Goal: Obtain resource: Download file/media

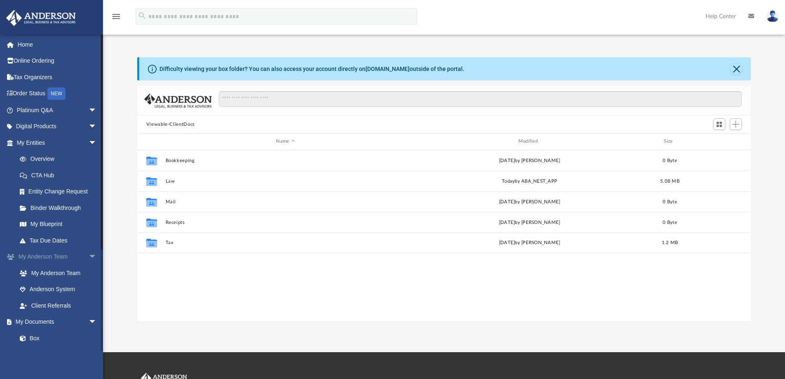
scroll to position [181, 608]
click at [30, 338] on link "Box" at bounding box center [61, 338] width 98 height 16
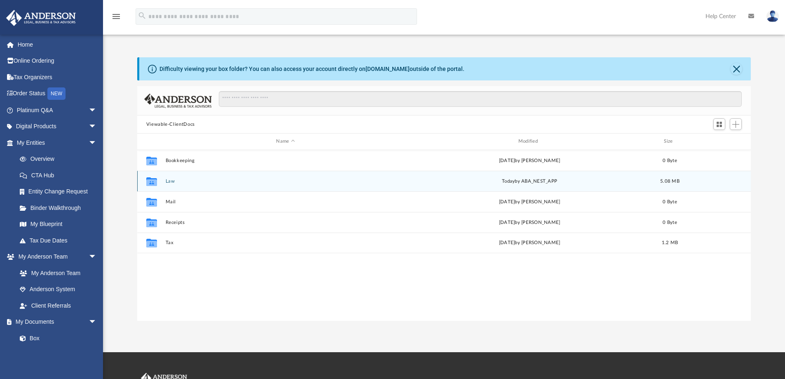
click at [171, 181] on button "Law" at bounding box center [285, 181] width 240 height 5
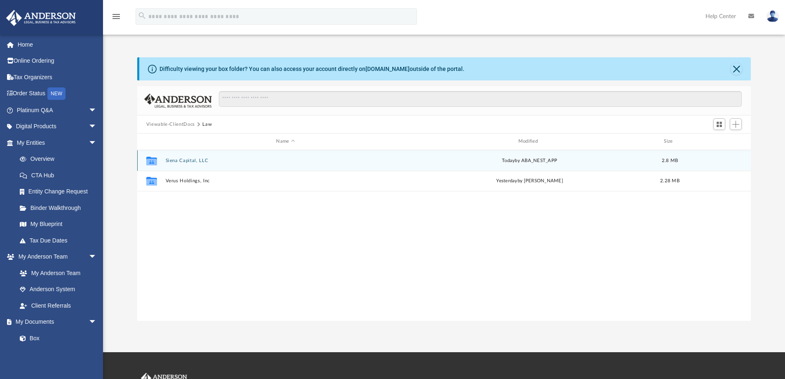
click at [182, 160] on button "Siena Capital, LLC" at bounding box center [285, 160] width 240 height 5
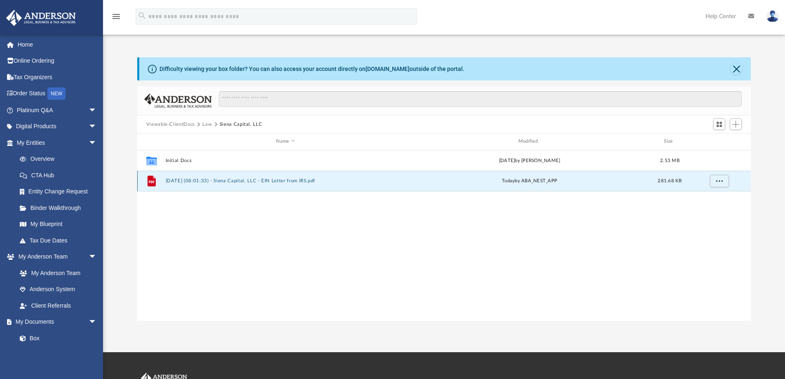
click at [305, 181] on button "2025.09.30 (08:01:33) - Siena Capital, LLC - EIN Letter from IRS.pdf" at bounding box center [285, 180] width 240 height 5
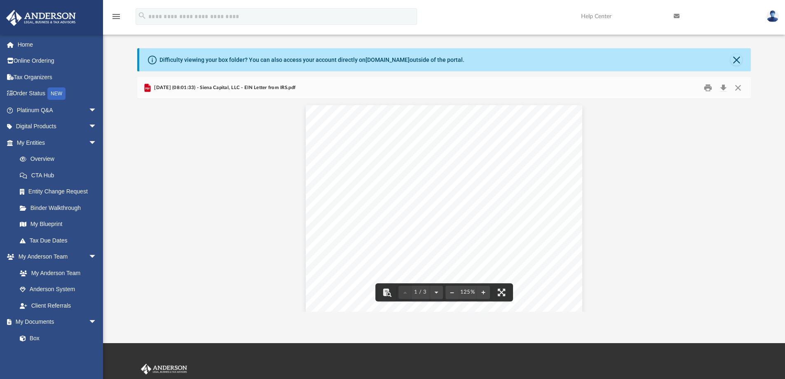
scroll to position [0, 0]
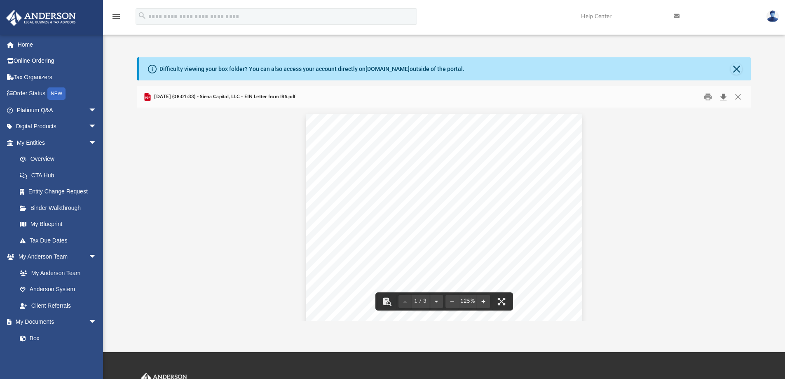
click at [726, 96] on button "Download" at bounding box center [723, 97] width 15 height 13
click at [737, 99] on button "Close" at bounding box center [738, 97] width 15 height 13
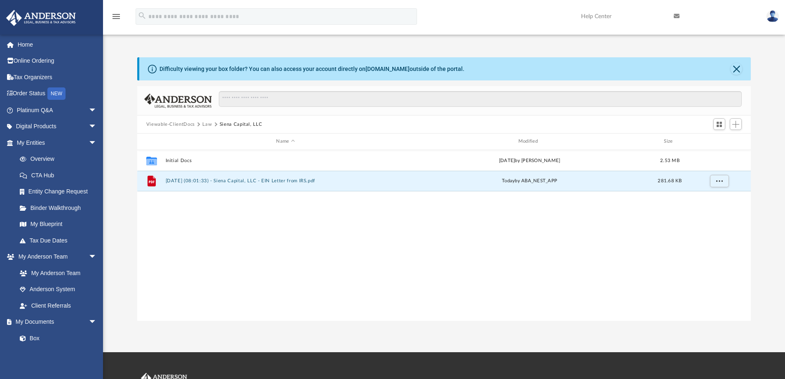
click at [234, 124] on button "Siena Capital, LLC" at bounding box center [241, 124] width 43 height 7
click at [206, 125] on button "Law" at bounding box center [206, 124] width 9 height 7
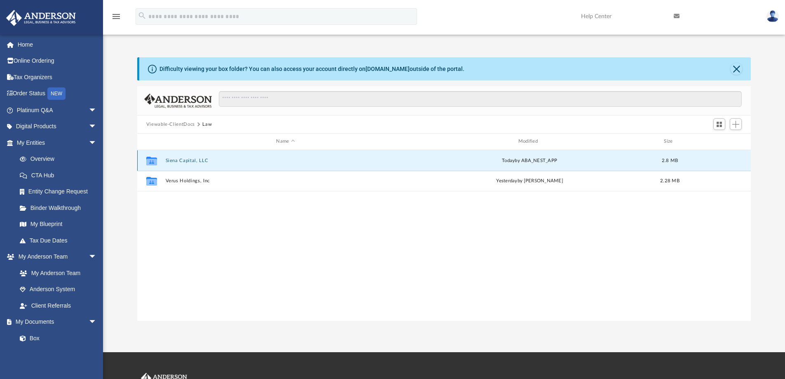
click at [190, 162] on button "Siena Capital, LLC" at bounding box center [285, 160] width 240 height 5
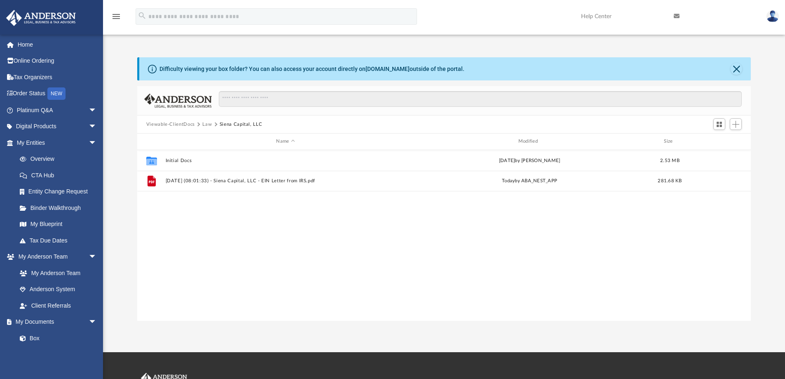
click at [207, 126] on button "Law" at bounding box center [206, 124] width 9 height 7
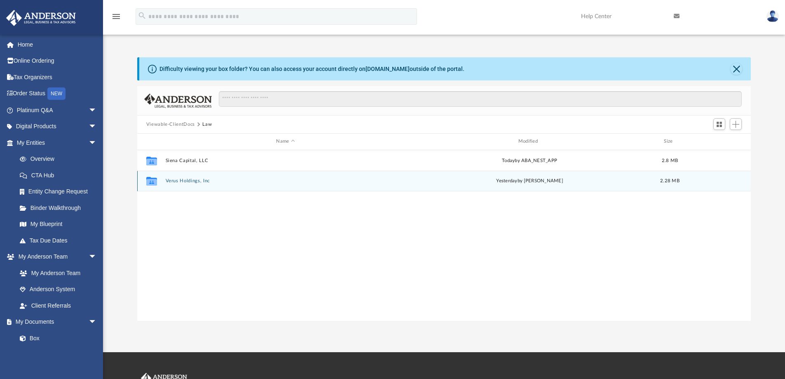
click at [190, 180] on button "Verus Holdings, Inc" at bounding box center [285, 180] width 240 height 5
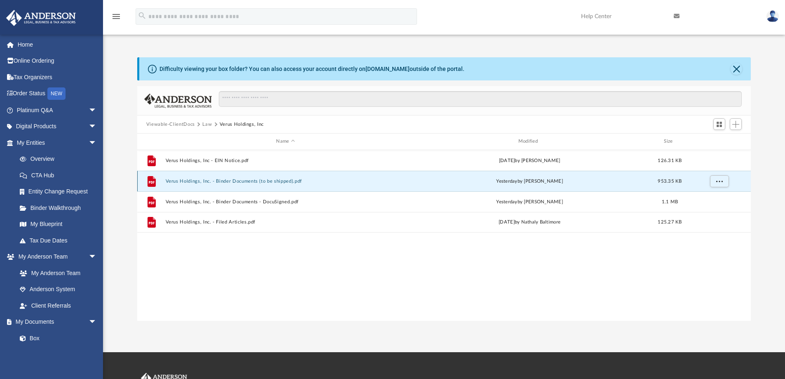
click at [246, 180] on button "Verus Holdings, Inc. - Binder Documents (to be shipped).pdf" at bounding box center [285, 181] width 240 height 5
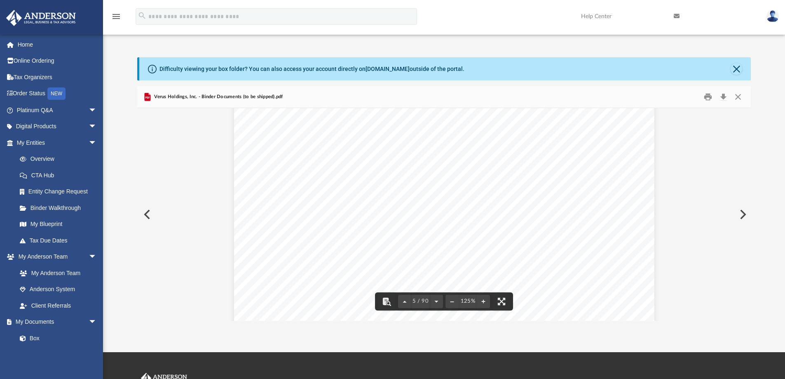
scroll to position [2268, 0]
drag, startPoint x: 600, startPoint y: 140, endPoint x: 519, endPoint y: 139, distance: 80.8
click at [521, 139] on span "Verus Holdings, Inc." at bounding box center [563, 138] width 85 height 9
drag, startPoint x: 444, startPoint y: 197, endPoint x: 405, endPoint y: 199, distance: 38.8
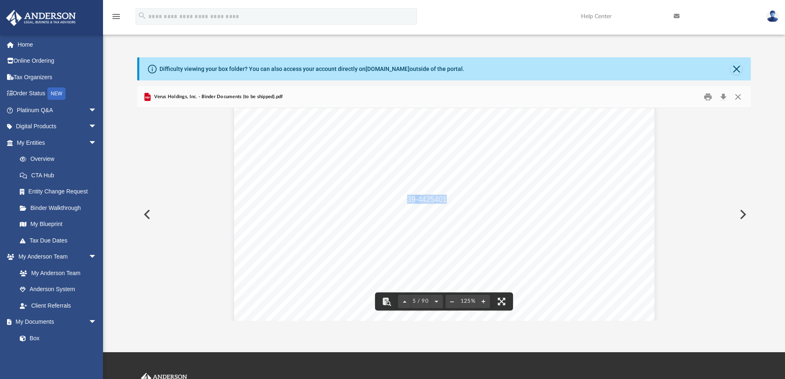
click at [496, 198] on div "Overview of Verus Holdings, Inc. Entity Formation Information State of Organiza…" at bounding box center [444, 139] width 421 height 544
click at [448, 211] on span "Corporation" at bounding box center [436, 213] width 40 height 8
click at [740, 95] on button "Close" at bounding box center [738, 97] width 15 height 13
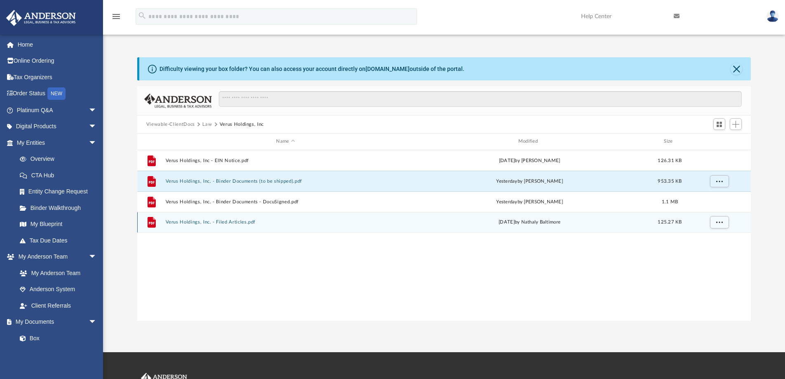
click at [239, 222] on button "Verus Holdings, Inc. - Filed Articles.pdf" at bounding box center [285, 221] width 240 height 5
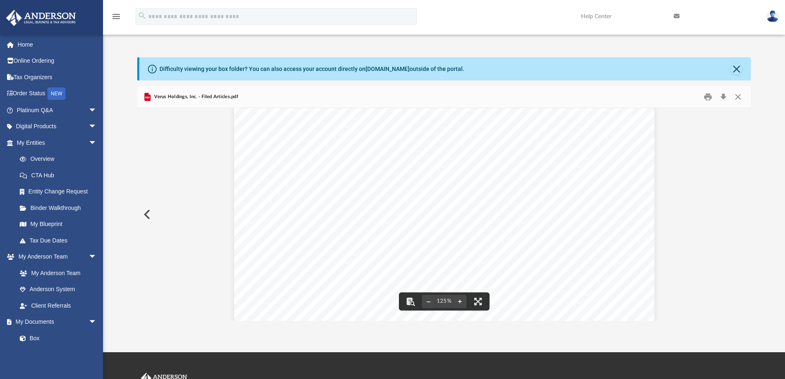
scroll to position [124, 0]
click at [739, 96] on button "Close" at bounding box center [738, 97] width 15 height 13
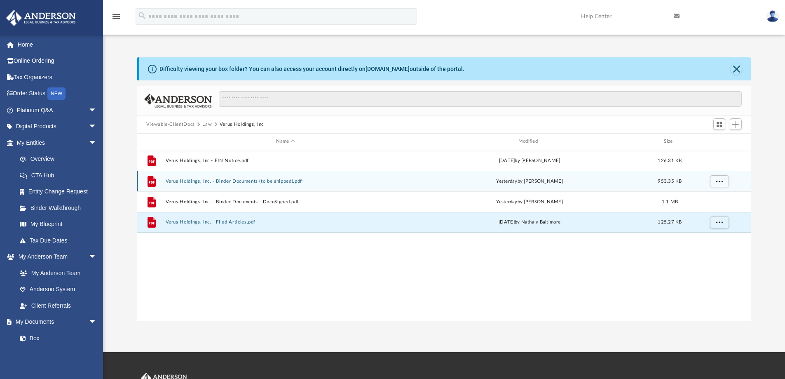
click at [179, 180] on button "Verus Holdings, Inc. - Binder Documents (to be shipped).pdf" at bounding box center [285, 181] width 240 height 5
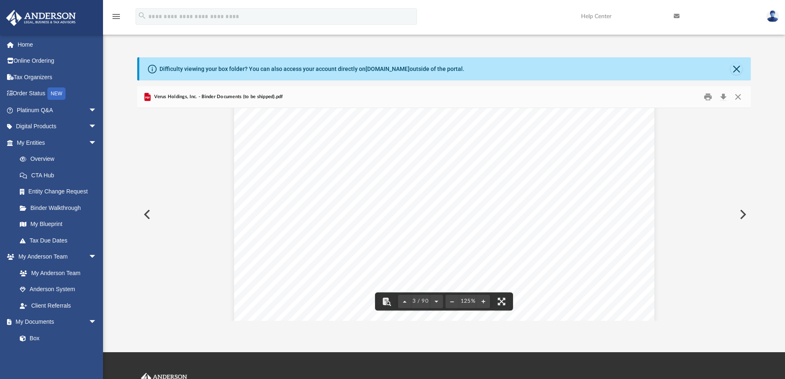
scroll to position [1319, 0]
click at [738, 95] on button "Close" at bounding box center [738, 97] width 15 height 13
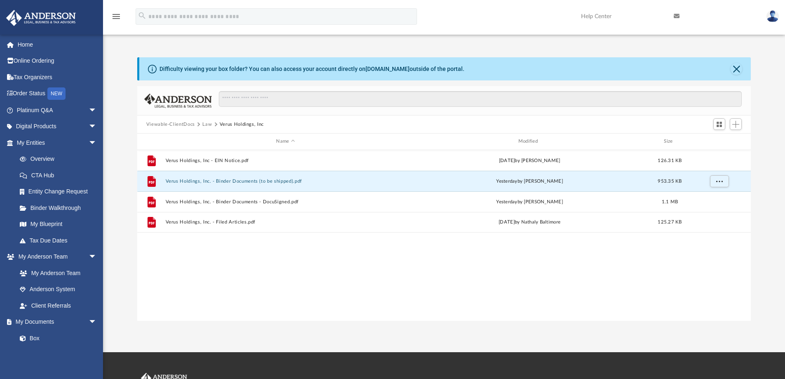
click at [204, 124] on button "Law" at bounding box center [206, 124] width 9 height 7
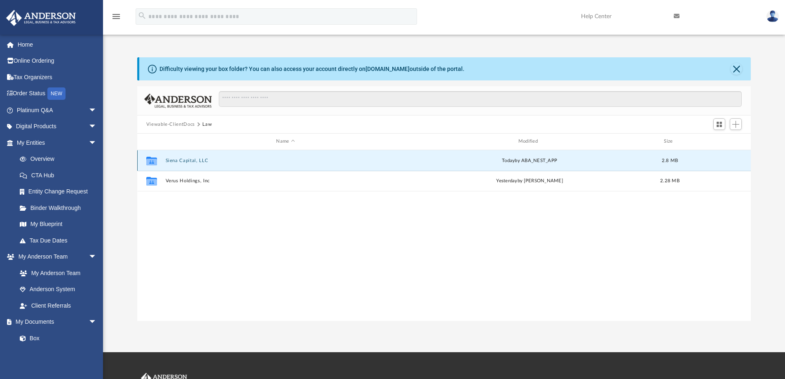
click at [189, 162] on button "Siena Capital, LLC" at bounding box center [285, 160] width 240 height 5
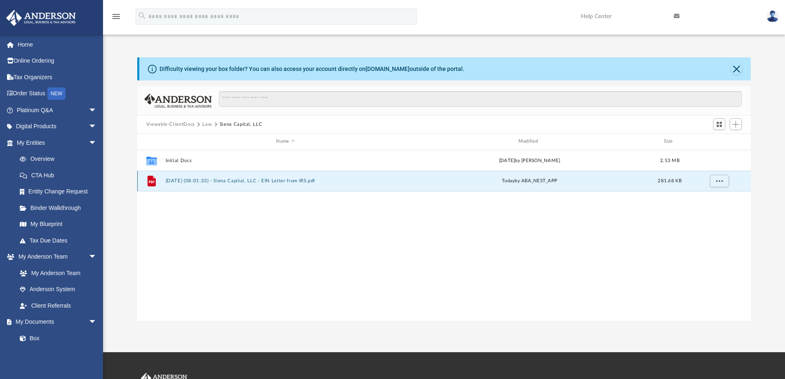
click at [261, 181] on button "2025.09.30 (08:01:33) - Siena Capital, LLC - EIN Letter from IRS.pdf" at bounding box center [285, 180] width 240 height 5
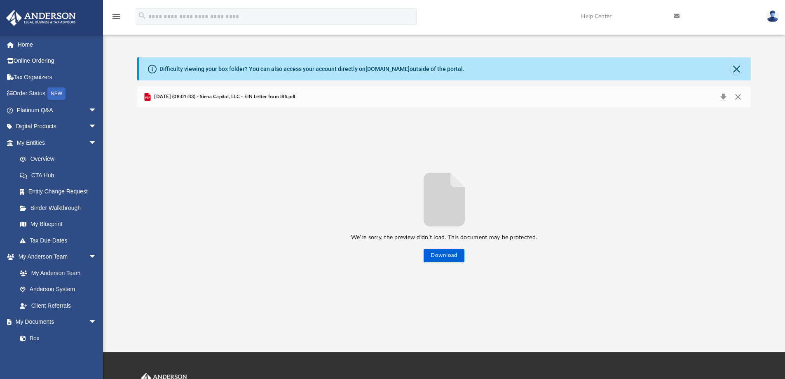
click at [238, 96] on span "2025.09.30 (08:01:33) - Siena Capital, LLC - EIN Letter from IRS.pdf" at bounding box center [224, 96] width 143 height 7
click at [740, 96] on button "Close" at bounding box center [738, 97] width 15 height 12
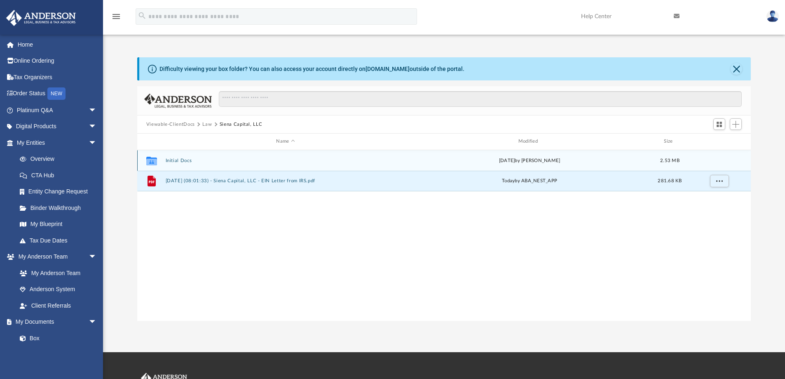
click at [182, 160] on button "Initial Docs" at bounding box center [285, 160] width 240 height 5
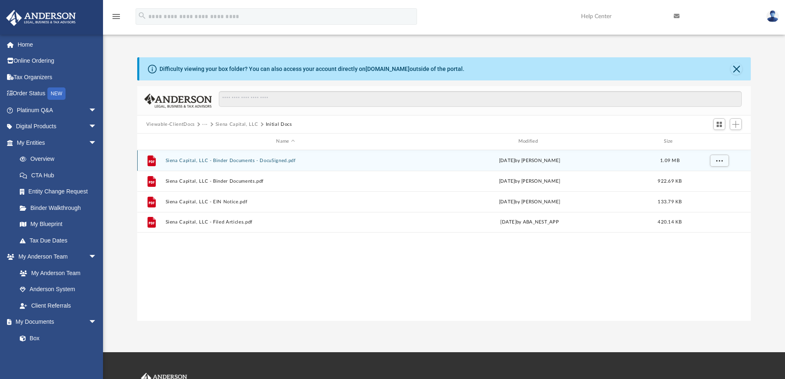
click at [237, 160] on button "Siena Capital, LLC - Binder Documents - DocuSigned.pdf" at bounding box center [285, 160] width 240 height 5
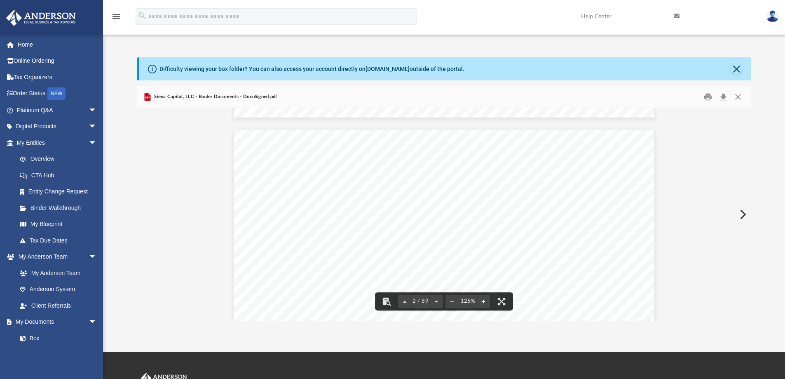
scroll to position [536, 0]
drag, startPoint x: 601, startPoint y: 188, endPoint x: 519, endPoint y: 190, distance: 81.7
click at [521, 190] on span "Siena Capital, LLC" at bounding box center [563, 189] width 84 height 9
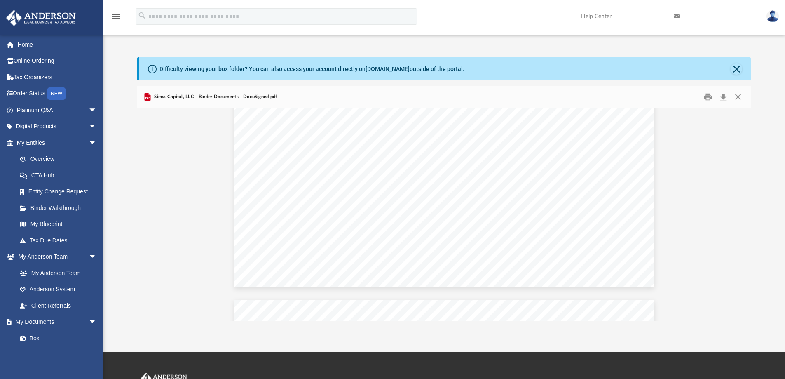
scroll to position [4082, 0]
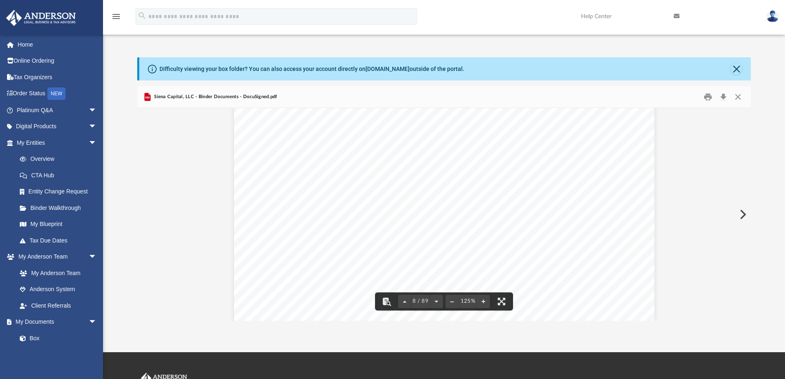
click at [748, 134] on div at bounding box center [444, 134] width 614 height 1
drag, startPoint x: 446, startPoint y: 185, endPoint x: 402, endPoint y: 186, distance: 44.1
click at [402, 186] on div "Overview of Siena Capital, LLC Entity Formation Information State of Organizati…" at bounding box center [444, 77] width 421 height 544
drag, startPoint x: 443, startPoint y: 186, endPoint x: 404, endPoint y: 185, distance: 38.8
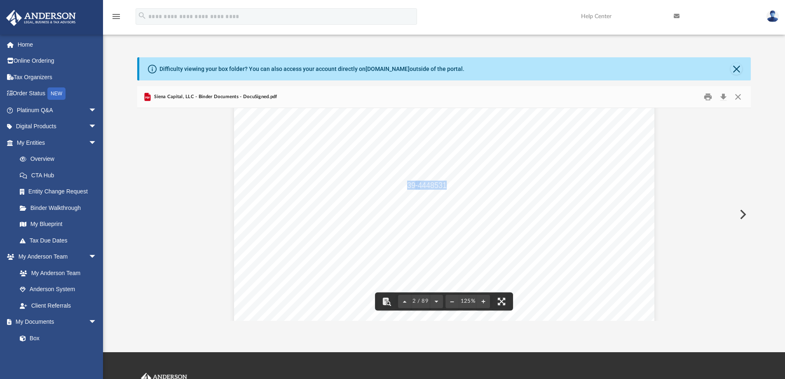
click at [464, 222] on span "1065 Partnership return" at bounding box center [446, 226] width 78 height 8
click at [740, 99] on button "Close" at bounding box center [738, 97] width 15 height 13
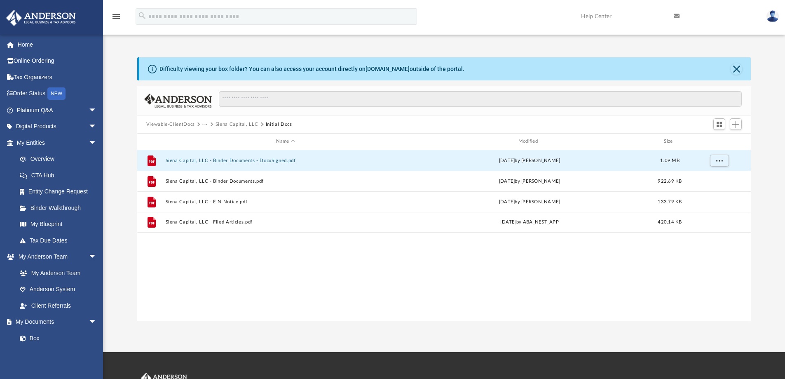
click at [228, 124] on button "Siena Capital, LLC" at bounding box center [237, 124] width 43 height 7
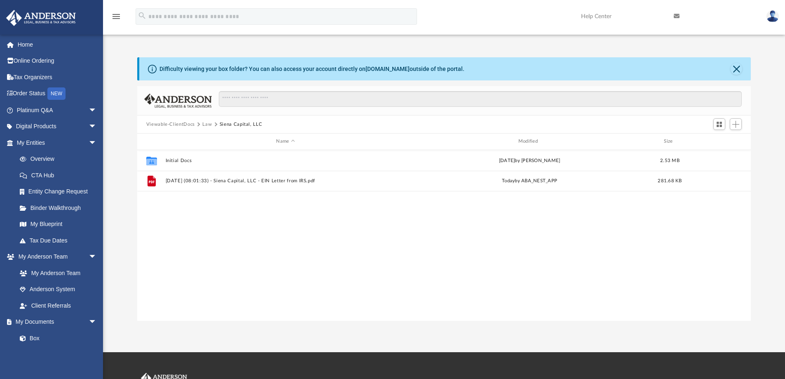
click at [171, 125] on button "Viewable-ClientDocs" at bounding box center [170, 124] width 49 height 7
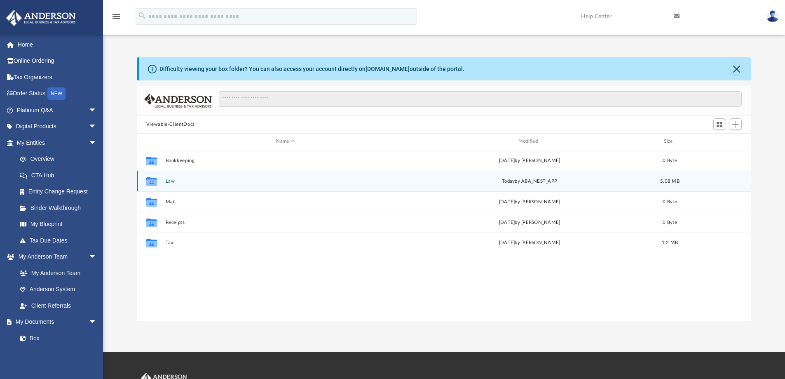
click at [169, 182] on button "Law" at bounding box center [285, 181] width 240 height 5
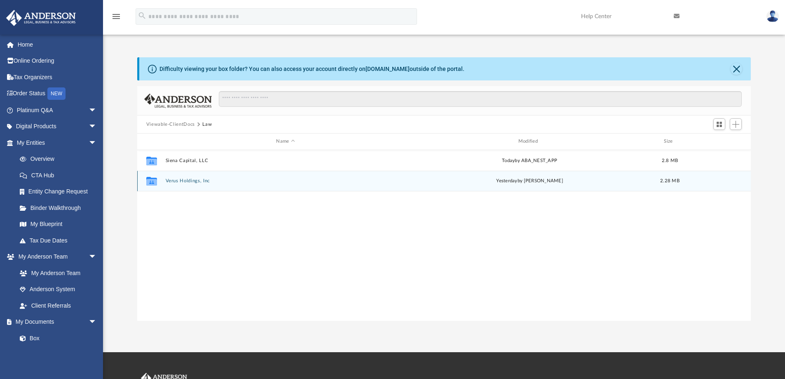
click at [191, 181] on button "Verus Holdings, Inc" at bounding box center [285, 180] width 240 height 5
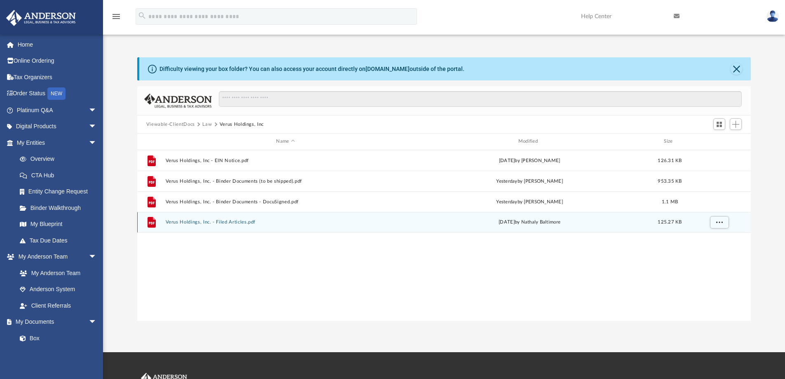
click at [237, 222] on button "Verus Holdings, Inc. - Filed Articles.pdf" at bounding box center [285, 221] width 240 height 5
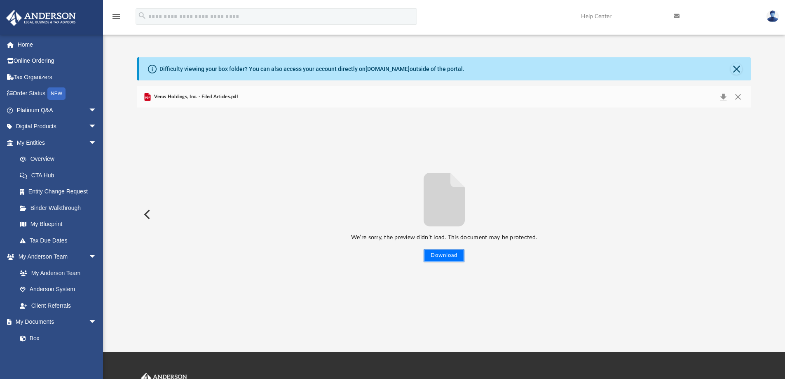
click at [452, 257] on button "Download" at bounding box center [444, 255] width 41 height 13
click at [740, 94] on button "Close" at bounding box center [738, 97] width 15 height 12
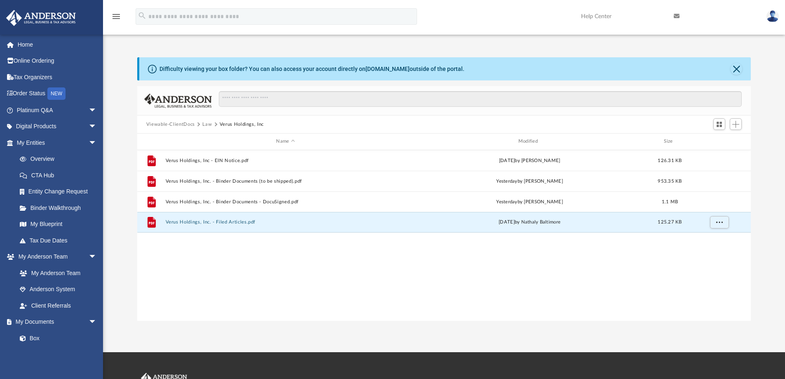
click at [176, 122] on button "Viewable-ClientDocs" at bounding box center [170, 124] width 49 height 7
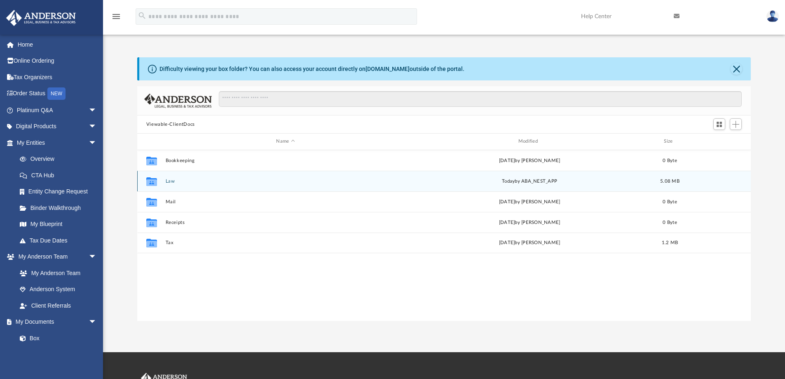
click at [171, 179] on button "Law" at bounding box center [285, 181] width 240 height 5
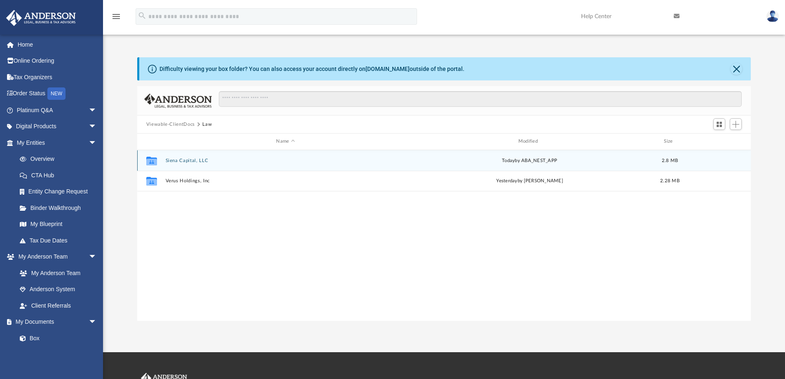
click at [184, 160] on button "Siena Capital, LLC" at bounding box center [285, 160] width 240 height 5
click at [176, 159] on button "Initial Docs" at bounding box center [285, 160] width 240 height 5
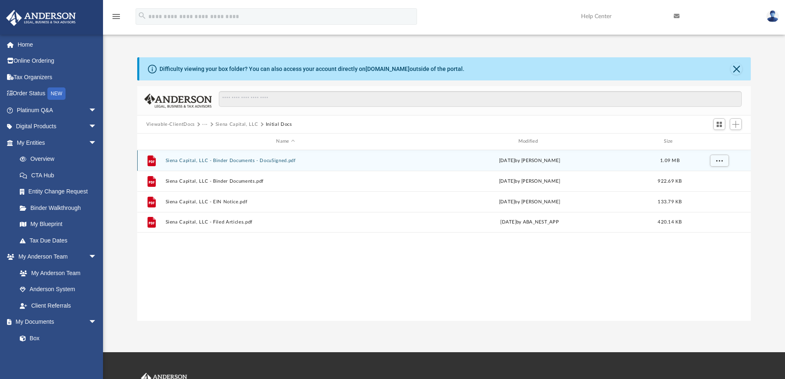
click at [241, 161] on button "Siena Capital, LLC - Binder Documents - DocuSigned.pdf" at bounding box center [285, 160] width 240 height 5
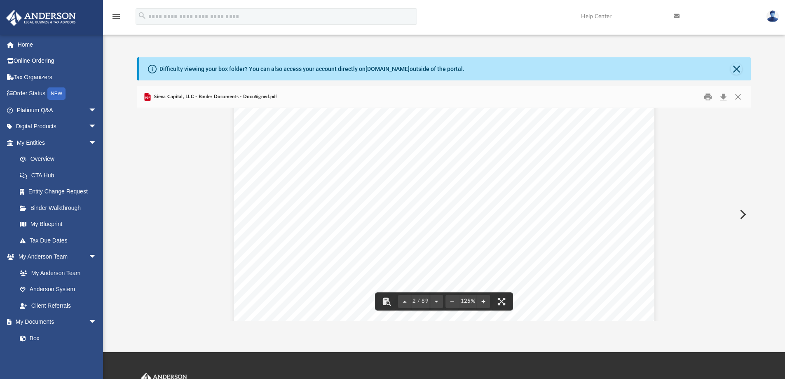
scroll to position [783, 0]
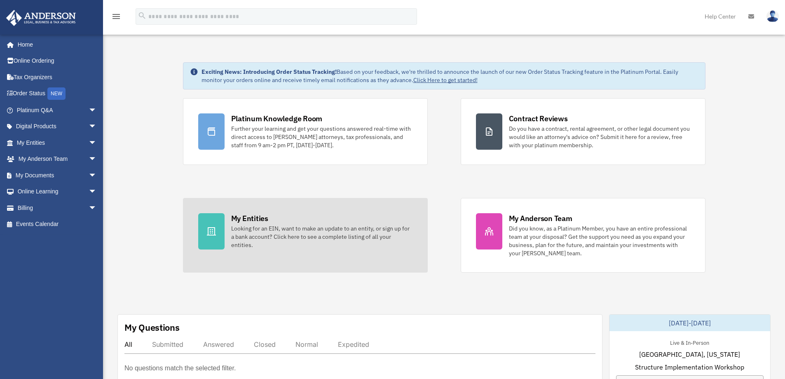
click at [254, 231] on div "Looking for an EIN, want to make an update to an entity, or sign up for a bank …" at bounding box center [321, 236] width 181 height 25
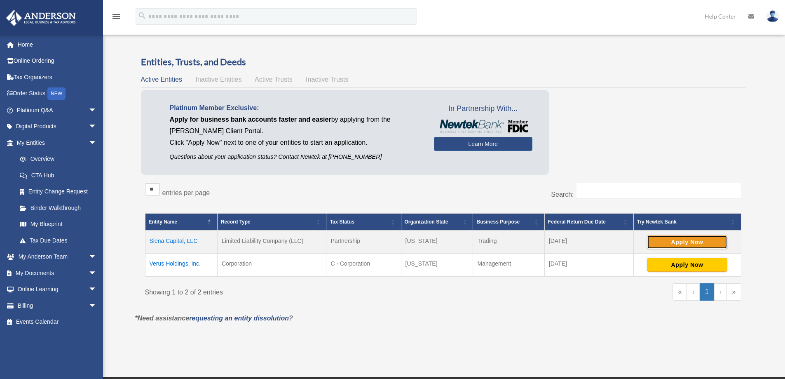
click at [678, 241] on button "Apply Now" at bounding box center [687, 242] width 80 height 14
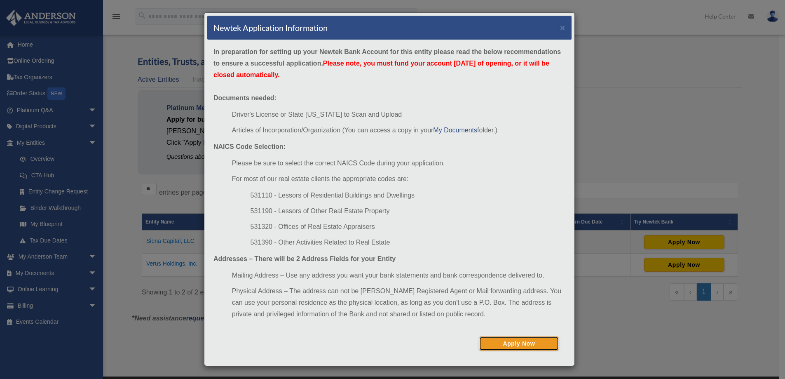
click at [522, 344] on button "Apply Now" at bounding box center [519, 343] width 80 height 14
